Goal: Transaction & Acquisition: Purchase product/service

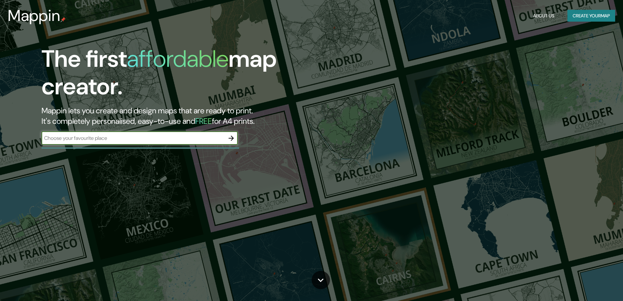
click at [111, 138] on input "text" at bounding box center [133, 138] width 183 height 8
type input "centro participacion ciudadana chamberi salamanca [GEOGRAPHIC_DATA]"
click at [232, 137] on icon "button" at bounding box center [231, 138] width 8 height 8
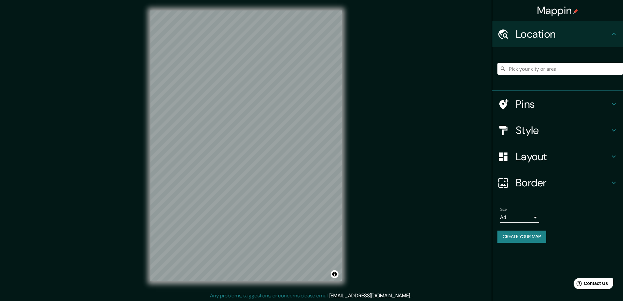
click at [602, 34] on h4 "Location" at bounding box center [563, 33] width 94 height 13
click at [558, 66] on input "Pick your city or area" at bounding box center [560, 69] width 126 height 12
click at [549, 105] on h4 "Pins" at bounding box center [563, 103] width 94 height 13
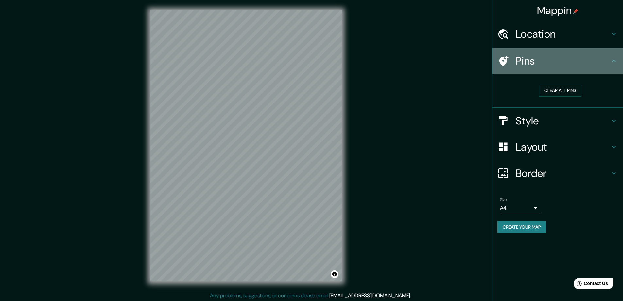
click at [586, 62] on h4 "Pins" at bounding box center [563, 60] width 94 height 13
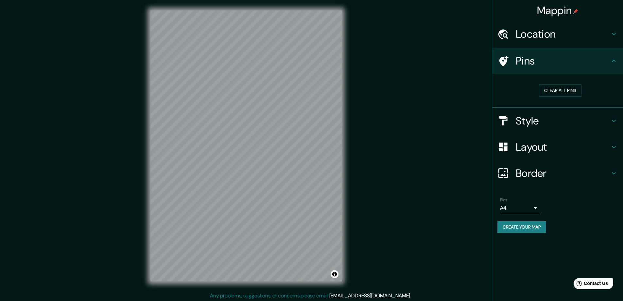
click at [573, 39] on h4 "Location" at bounding box center [563, 33] width 94 height 13
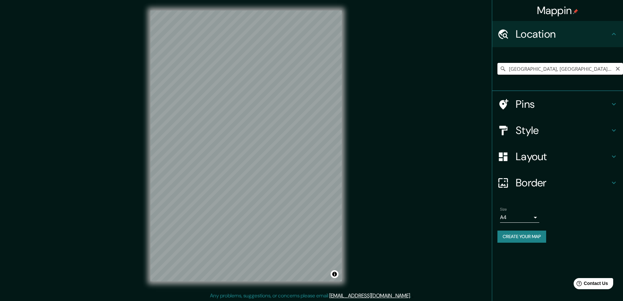
click at [536, 68] on input "[GEOGRAPHIC_DATA], [GEOGRAPHIC_DATA], [GEOGRAPHIC_DATA]" at bounding box center [560, 69] width 126 height 12
paste input "[PERSON_NAME], 37008 Salamanc"
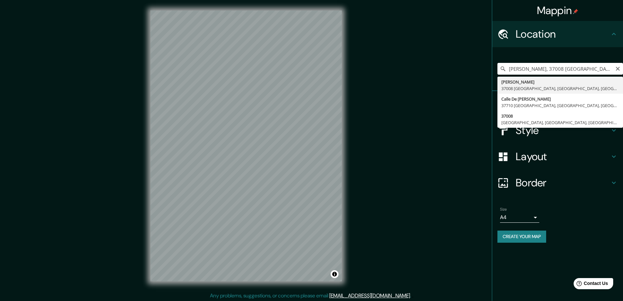
type input "[PERSON_NAME], 37008 [GEOGRAPHIC_DATA], [GEOGRAPHIC_DATA], [GEOGRAPHIC_DATA]"
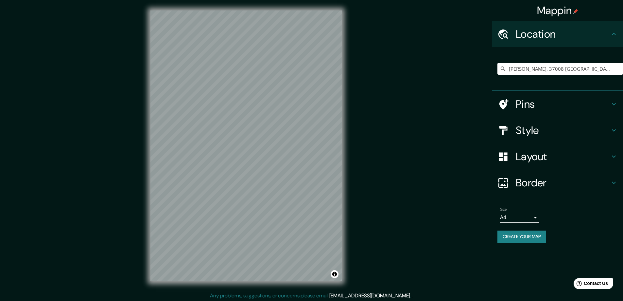
click at [549, 129] on h4 "Style" at bounding box center [563, 130] width 94 height 13
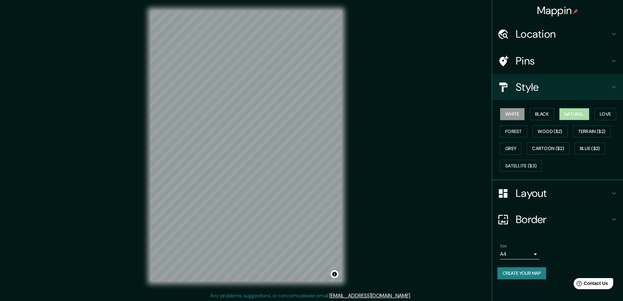
click at [586, 114] on button "Natural" at bounding box center [574, 114] width 30 height 12
click at [599, 84] on h4 "Style" at bounding box center [563, 86] width 94 height 13
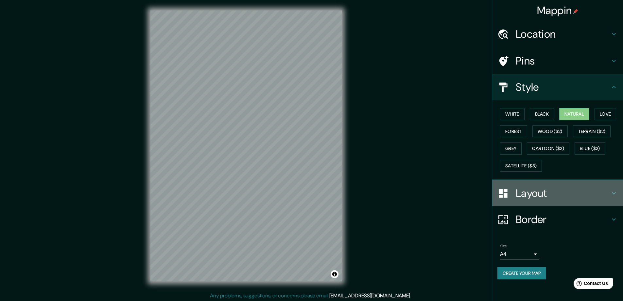
click at [603, 193] on h4 "Layout" at bounding box center [563, 192] width 94 height 13
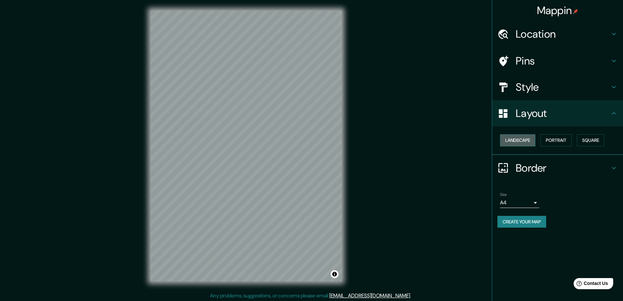
click at [525, 140] on button "Landscape" at bounding box center [517, 140] width 35 height 12
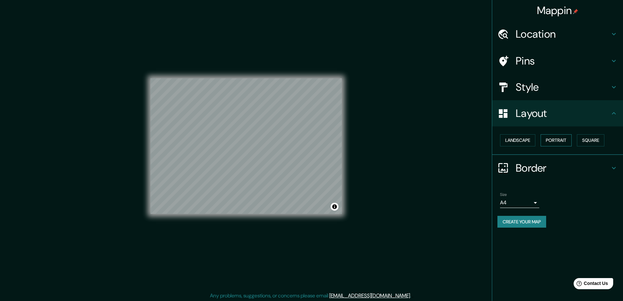
click at [553, 139] on button "Portrait" at bounding box center [556, 140] width 31 height 12
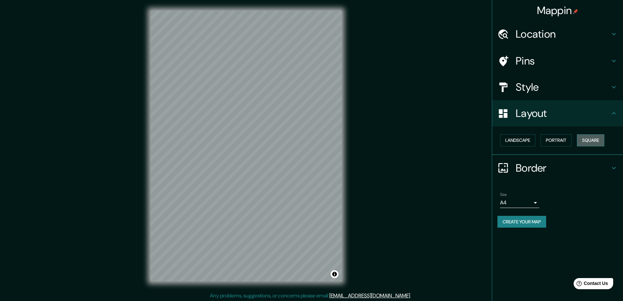
click at [594, 139] on button "Square" at bounding box center [590, 140] width 27 height 12
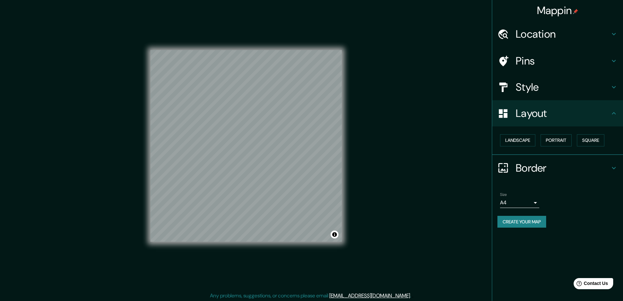
click at [557, 90] on h4 "Style" at bounding box center [563, 86] width 94 height 13
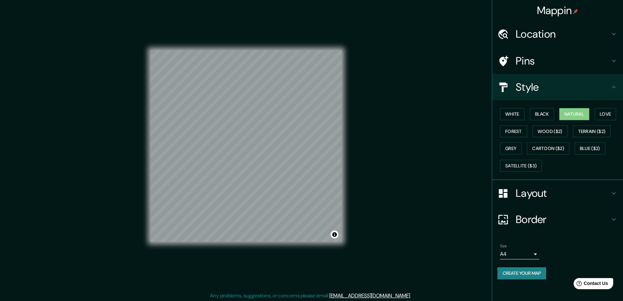
click at [557, 90] on h4 "Style" at bounding box center [563, 86] width 94 height 13
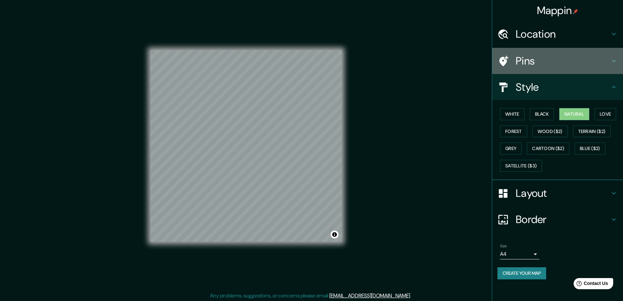
click at [556, 67] on h4 "Pins" at bounding box center [563, 60] width 94 height 13
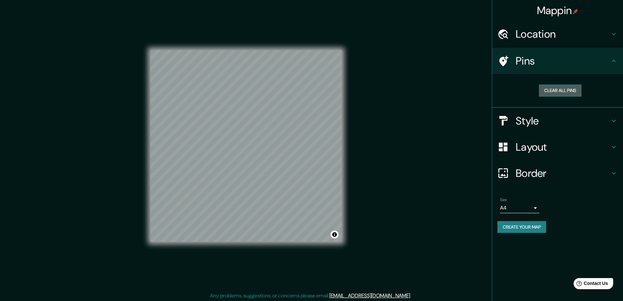
click at [560, 94] on button "Clear all pins" at bounding box center [560, 90] width 43 height 12
click at [540, 122] on h4 "Style" at bounding box center [563, 120] width 94 height 13
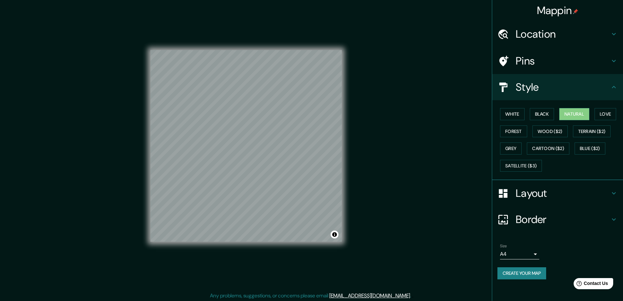
click at [547, 94] on div "Style" at bounding box center [557, 87] width 131 height 26
click at [599, 65] on h4 "Pins" at bounding box center [563, 60] width 94 height 13
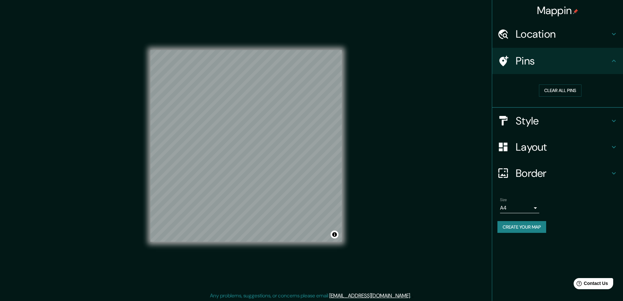
click at [499, 63] on icon at bounding box center [502, 60] width 11 height 11
click at [568, 43] on div "Location" at bounding box center [557, 34] width 131 height 26
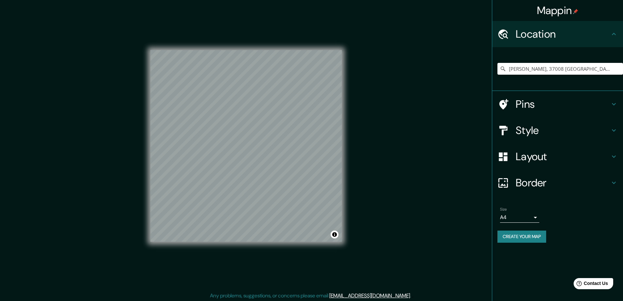
click at [547, 104] on h4 "Pins" at bounding box center [563, 103] width 94 height 13
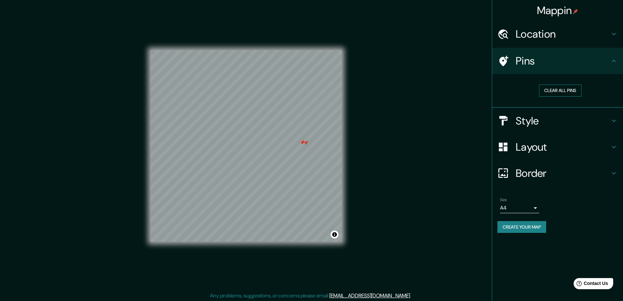
click at [562, 90] on button "Clear all pins" at bounding box center [560, 90] width 43 height 12
drag, startPoint x: 352, startPoint y: 177, endPoint x: 398, endPoint y: 142, distance: 57.4
click at [398, 142] on div "Mappin Location [STREET_ADDRESS][PERSON_NAME] Pins Clear all pins Style Layout …" at bounding box center [311, 151] width 623 height 302
click at [333, 232] on button "Toggle attribution" at bounding box center [335, 234] width 8 height 8
click at [546, 29] on h4 "Location" at bounding box center [563, 33] width 94 height 13
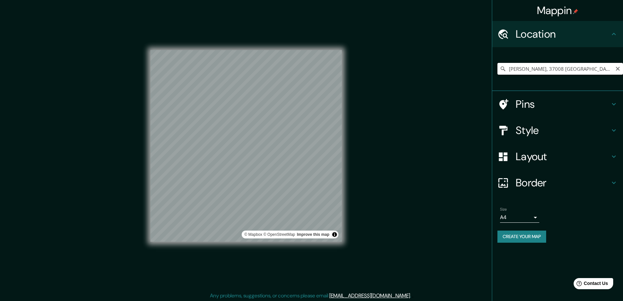
click at [537, 71] on input "[PERSON_NAME], 37008 [GEOGRAPHIC_DATA], [GEOGRAPHIC_DATA], [GEOGRAPHIC_DATA]" at bounding box center [560, 69] width 126 height 12
click at [554, 67] on input "[PERSON_NAME], 37008 [GEOGRAPHIC_DATA], [GEOGRAPHIC_DATA], [GEOGRAPHIC_DATA]" at bounding box center [560, 69] width 126 height 12
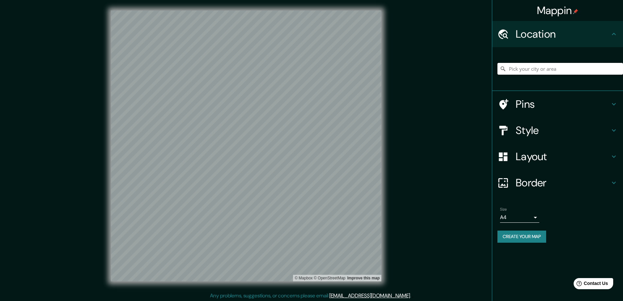
click at [530, 64] on input "Pick your city or area" at bounding box center [560, 69] width 126 height 12
paste input "[PERSON_NAME], 37008 [GEOGRAPHIC_DATA]"
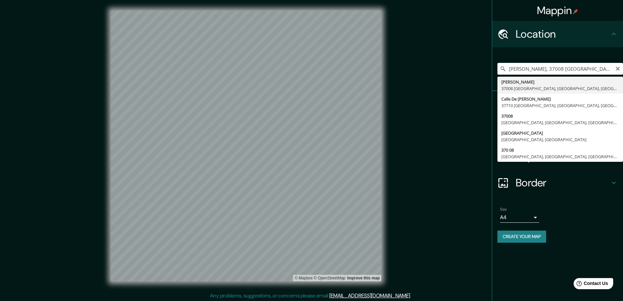
type input "[PERSON_NAME], 37008 [GEOGRAPHIC_DATA], [GEOGRAPHIC_DATA], [GEOGRAPHIC_DATA]"
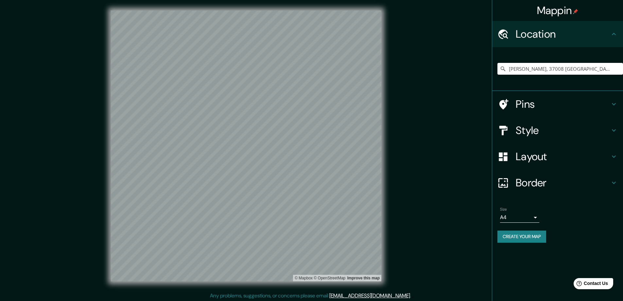
click at [601, 124] on h4 "Style" at bounding box center [563, 130] width 94 height 13
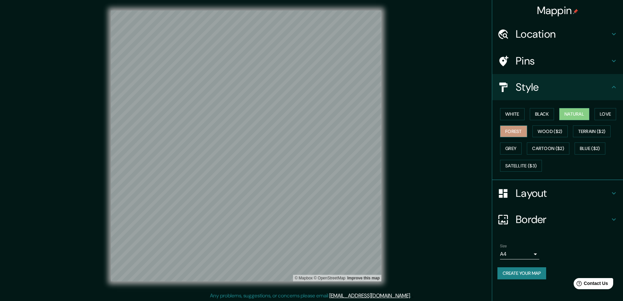
click at [510, 130] on button "Forest" at bounding box center [513, 131] width 27 height 12
click at [518, 151] on button "Grey" at bounding box center [511, 148] width 22 height 12
click at [513, 124] on div "White Black Natural Love Forest Wood ($2) Terrain ($2) Grey Cartoon ($2) Blue (…" at bounding box center [560, 139] width 126 height 69
click at [515, 115] on button "White" at bounding box center [512, 114] width 25 height 12
click at [540, 112] on button "Black" at bounding box center [542, 114] width 25 height 12
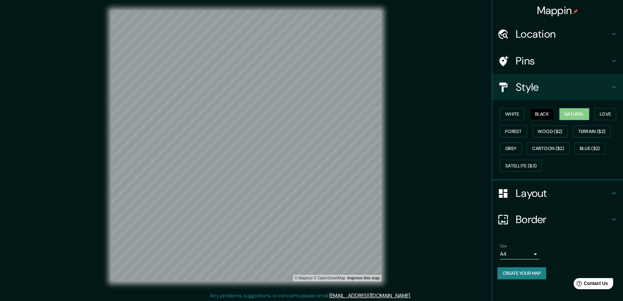
click at [575, 115] on button "Natural" at bounding box center [574, 114] width 30 height 12
click at [610, 112] on button "Love" at bounding box center [606, 114] width 22 height 12
click at [582, 113] on button "Natural" at bounding box center [574, 114] width 30 height 12
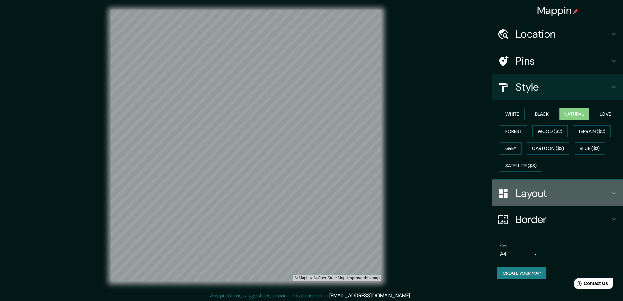
click at [566, 197] on h4 "Layout" at bounding box center [563, 192] width 94 height 13
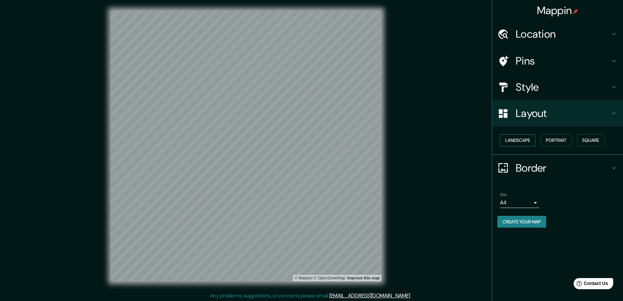
click at [527, 142] on button "Landscape" at bounding box center [517, 140] width 35 height 12
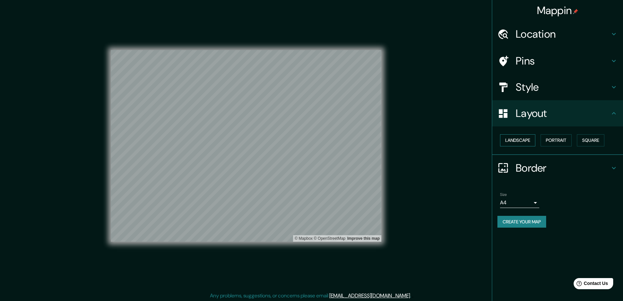
click at [535, 142] on button "Landscape" at bounding box center [517, 140] width 35 height 12
click at [556, 140] on button "Portrait" at bounding box center [556, 140] width 31 height 12
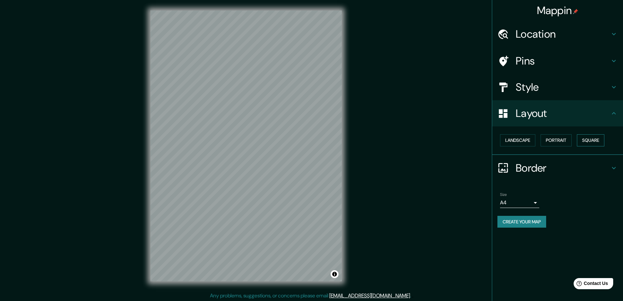
click at [597, 137] on button "Square" at bounding box center [590, 140] width 27 height 12
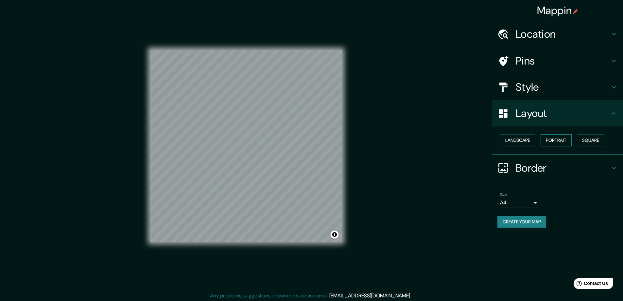
click at [549, 139] on button "Portrait" at bounding box center [556, 140] width 31 height 12
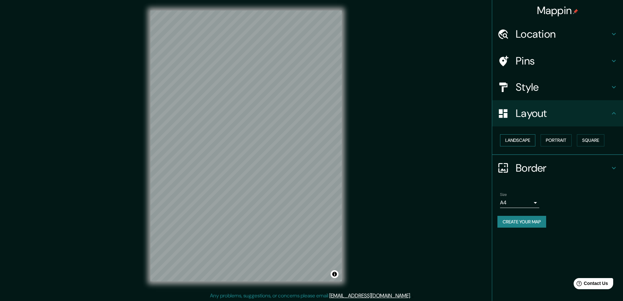
click at [519, 140] on button "Landscape" at bounding box center [517, 140] width 35 height 12
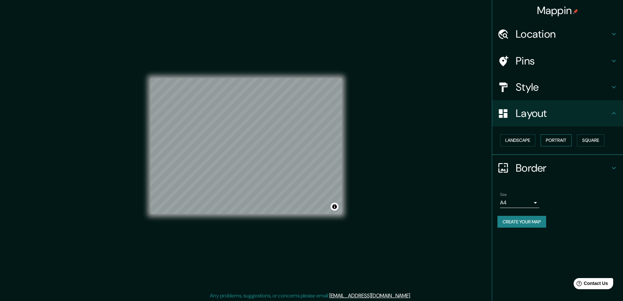
click at [545, 138] on button "Portrait" at bounding box center [556, 140] width 31 height 12
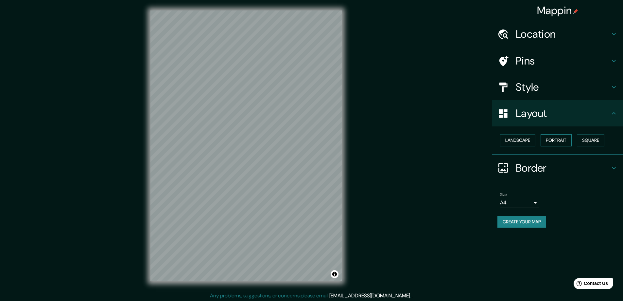
click at [546, 138] on button "Portrait" at bounding box center [556, 140] width 31 height 12
click at [532, 209] on div "Size A4 single" at bounding box center [557, 199] width 120 height 21
click at [535, 201] on body "Mappin Location [STREET_ADDRESS][PERSON_NAME] Pins Style Layout Landscape Portr…" at bounding box center [311, 150] width 623 height 301
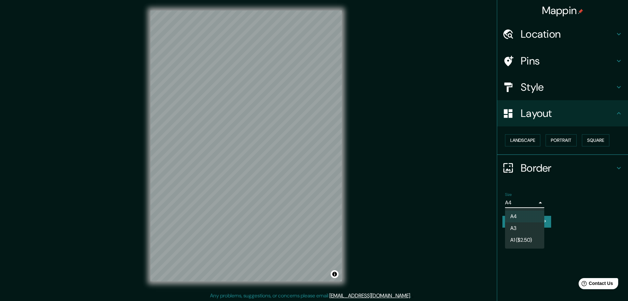
click at [537, 201] on div at bounding box center [314, 150] width 628 height 301
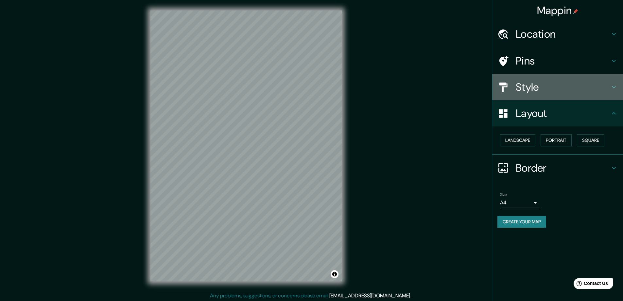
click at [552, 85] on h4 "Style" at bounding box center [563, 86] width 94 height 13
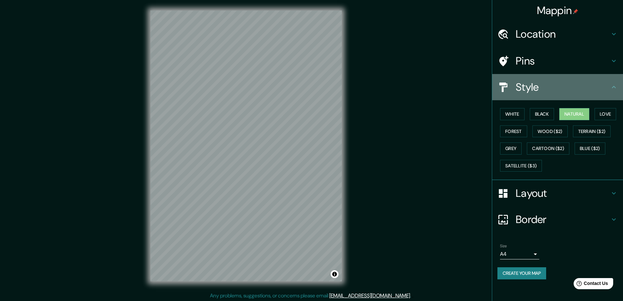
click at [552, 85] on h4 "Style" at bounding box center [563, 86] width 94 height 13
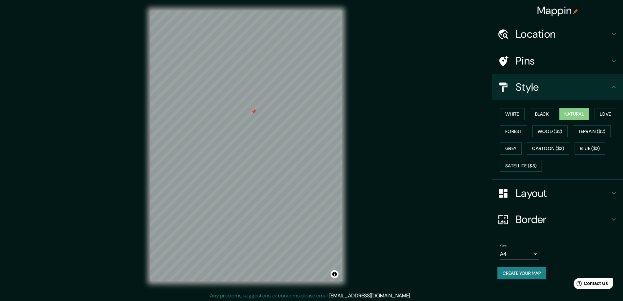
drag, startPoint x: 259, startPoint y: 115, endPoint x: 254, endPoint y: 113, distance: 5.4
click at [254, 113] on div at bounding box center [253, 111] width 5 height 5
drag, startPoint x: 254, startPoint y: 110, endPoint x: 249, endPoint y: 109, distance: 4.7
click at [249, 109] on div at bounding box center [249, 110] width 5 height 5
click at [591, 65] on h4 "Pins" at bounding box center [563, 60] width 94 height 13
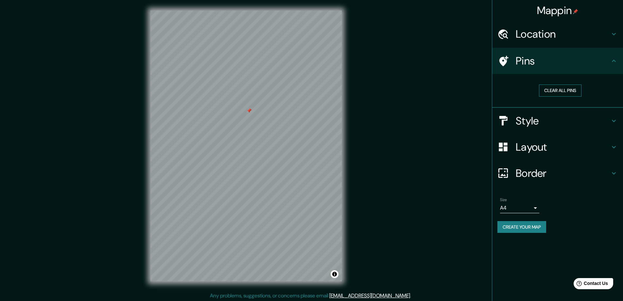
click at [560, 91] on button "Clear all pins" at bounding box center [560, 90] width 43 height 12
